Goal: Task Accomplishment & Management: Manage account settings

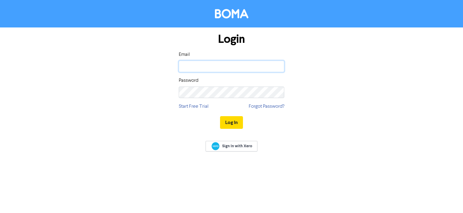
click at [202, 66] on input "email" at bounding box center [231, 66] width 105 height 11
click at [0, 212] on com-1password-button at bounding box center [0, 213] width 0 height 0
type input "[EMAIL_ADDRESS][DOMAIN_NAME]"
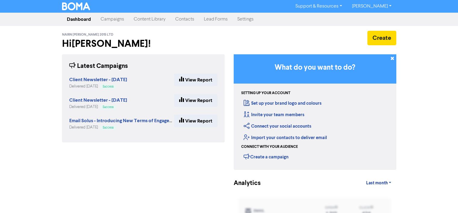
click at [183, 16] on link "Contacts" at bounding box center [185, 19] width 29 height 12
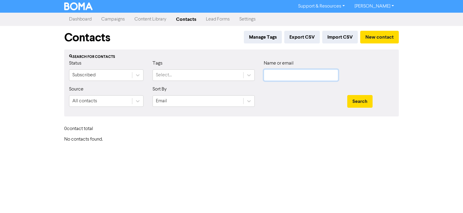
click at [289, 76] on input "text" at bounding box center [301, 74] width 74 height 11
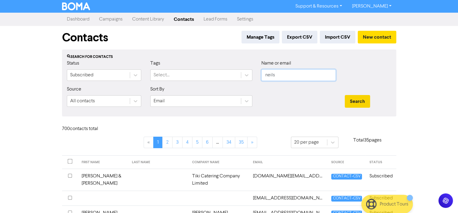
type input "neils"
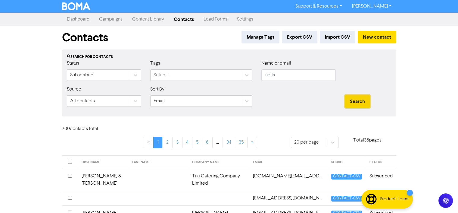
click at [355, 100] on button "Search" at bounding box center [357, 101] width 25 height 13
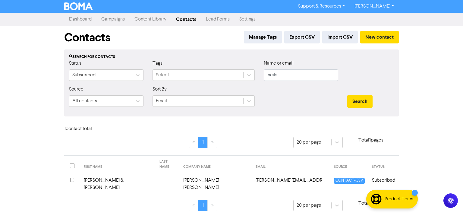
click at [71, 178] on input "checkbox" at bounding box center [72, 180] width 4 height 4
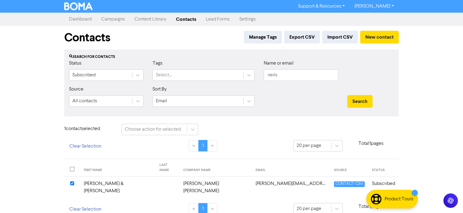
click at [110, 179] on td "[PERSON_NAME] & [PERSON_NAME]" at bounding box center [118, 187] width 76 height 22
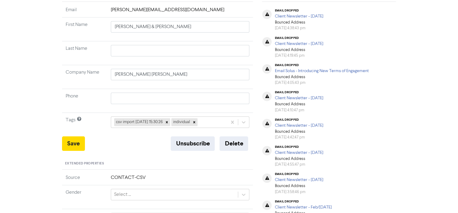
scroll to position [70, 0]
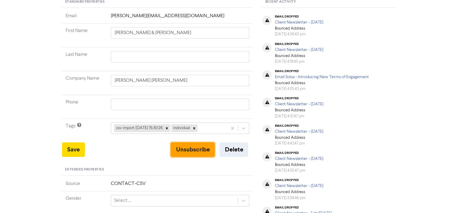
click at [186, 144] on button "Unsubscribe" at bounding box center [193, 149] width 44 height 14
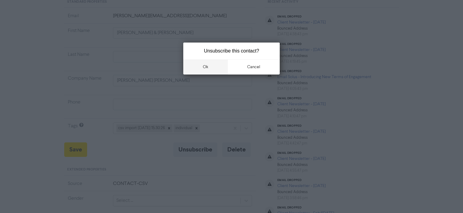
click at [202, 67] on button "ok" at bounding box center [205, 66] width 45 height 15
